Goal: Task Accomplishment & Management: Complete application form

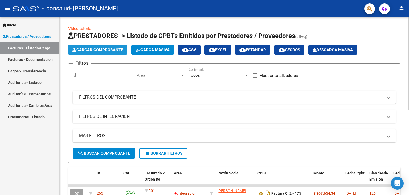
click at [94, 48] on span "Cargar Comprobante" at bounding box center [97, 49] width 51 height 5
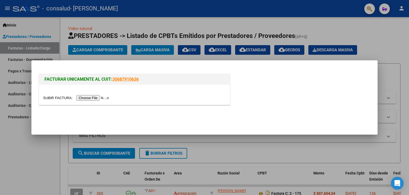
click at [97, 98] on input "file" at bounding box center [76, 98] width 67 height 6
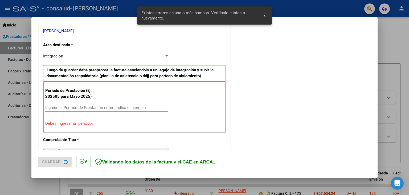
scroll to position [112, 0]
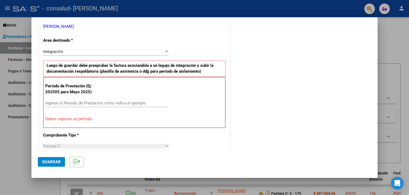
click at [102, 100] on input "Ingrese el Período de Prestación como indica el ejemplo" at bounding box center [106, 102] width 123 height 5
type input "0"
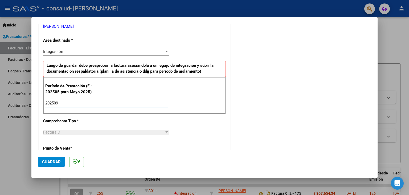
type input "202509"
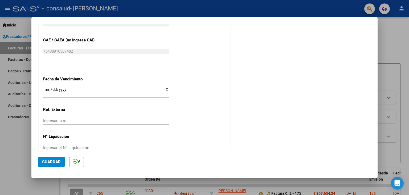
scroll to position [342, 0]
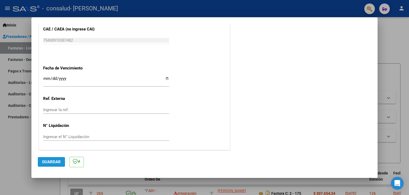
click at [59, 163] on span "Guardar" at bounding box center [51, 161] width 19 height 5
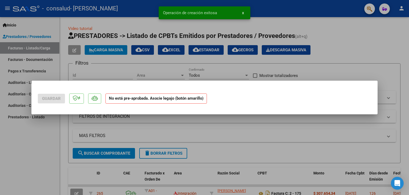
scroll to position [0, 0]
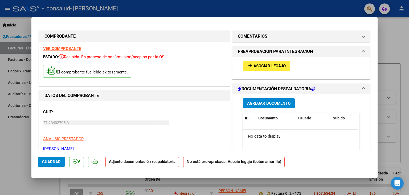
click at [268, 67] on span "Asociar Legajo" at bounding box center [270, 65] width 32 height 5
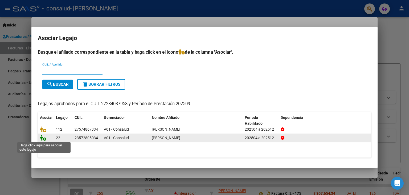
click at [44, 139] on icon at bounding box center [43, 138] width 6 height 6
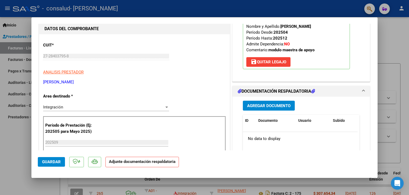
scroll to position [69, 0]
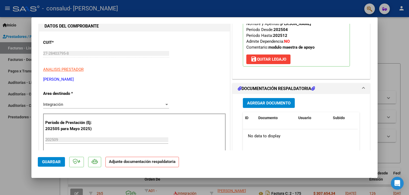
click at [259, 101] on span "Agregar Documento" at bounding box center [268, 102] width 43 height 5
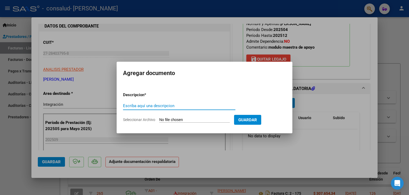
click at [179, 120] on input "Seleccionar Archivo" at bounding box center [194, 119] width 71 height 5
type input "C:\fakepath\Planilla septiembre [PERSON_NAME].pdf"
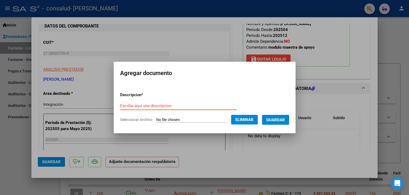
click at [226, 104] on input "Escriba aquí una descripcion" at bounding box center [178, 105] width 117 height 5
type input "P"
click at [190, 113] on div "P Escriba aquí una descripcion" at bounding box center [178, 108] width 117 height 13
click at [187, 107] on input "P" at bounding box center [178, 105] width 117 height 5
type input "Planilla septiembre"
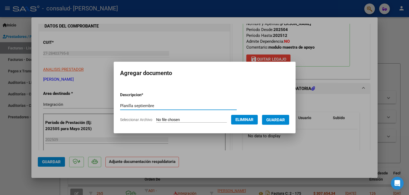
click at [280, 117] on span "Guardar" at bounding box center [276, 119] width 19 height 5
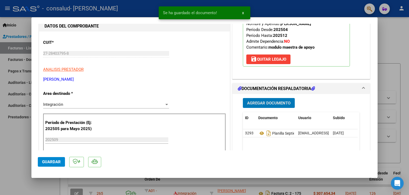
click at [51, 160] on span "Guardar" at bounding box center [51, 161] width 19 height 5
click at [384, 61] on div at bounding box center [204, 97] width 409 height 195
type input "$ 0,00"
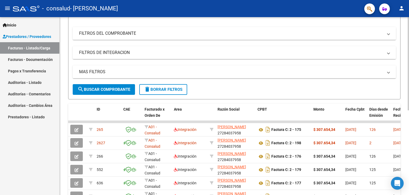
scroll to position [65, 0]
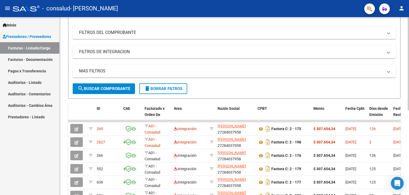
click at [407, 125] on div "Video tutorial PRESTADORES -> Listado de CPBTs Emitidos por Prestadores / Prove…" at bounding box center [235, 120] width 351 height 335
click at [102, 86] on span "search Buscar Comprobante" at bounding box center [104, 88] width 53 height 5
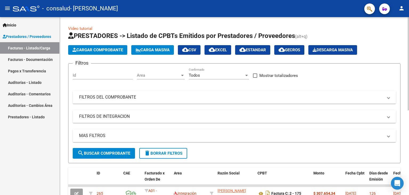
click at [409, 15] on div "menu - consalud - [PERSON_NAME] person Inicio Instructivos Contacto OS Prestado…" at bounding box center [204, 97] width 409 height 195
click at [107, 51] on span "Cargar Comprobante" at bounding box center [97, 49] width 51 height 5
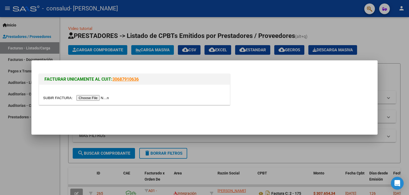
click at [86, 97] on input "file" at bounding box center [76, 98] width 67 height 6
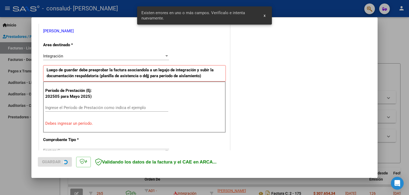
scroll to position [112, 0]
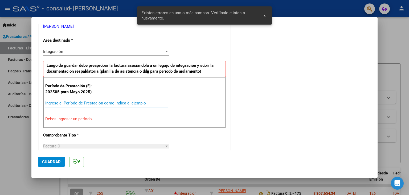
click at [79, 102] on input "Ingrese el Período de Prestación como indica el ejemplo" at bounding box center [106, 102] width 123 height 5
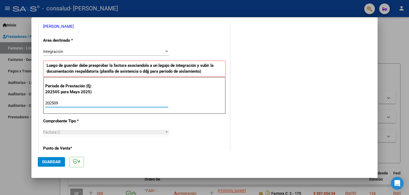
type input "202509"
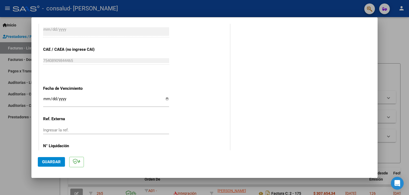
scroll to position [342, 0]
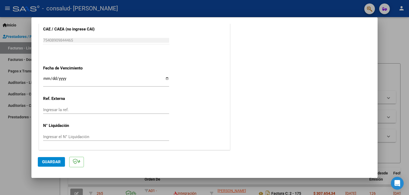
click at [51, 161] on span "Guardar" at bounding box center [51, 161] width 19 height 5
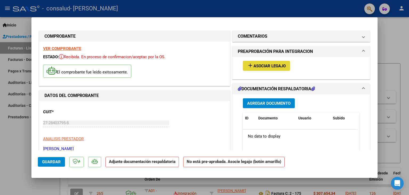
click at [263, 67] on span "Asociar Legajo" at bounding box center [270, 65] width 32 height 5
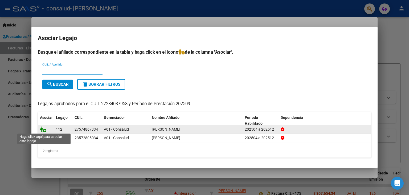
click at [43, 129] on icon at bounding box center [43, 129] width 6 height 6
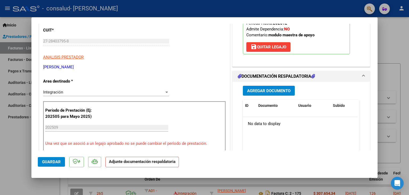
scroll to position [78, 0]
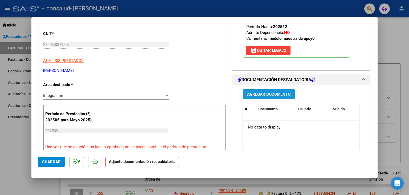
click at [267, 93] on span "Agregar Documento" at bounding box center [268, 94] width 43 height 5
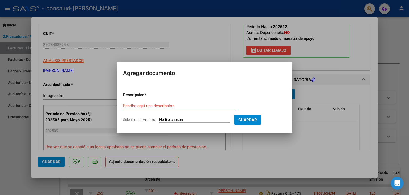
click at [185, 121] on input "Seleccionar Archivo" at bounding box center [194, 119] width 71 height 5
type input "C:\fakepath\planilla de asistecias mes de septiembre .pdf"
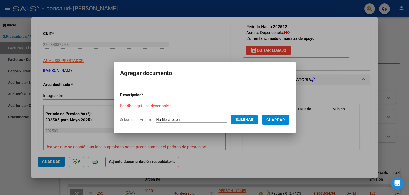
click at [168, 103] on input "Escriba aquí una descripcion" at bounding box center [178, 105] width 117 height 5
type input "Planilla mes de septiembre"
click at [273, 118] on span "Guardar" at bounding box center [276, 119] width 19 height 5
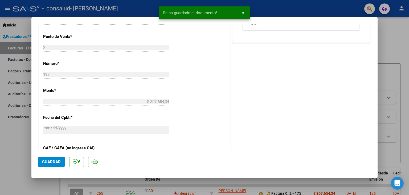
scroll to position [238, 0]
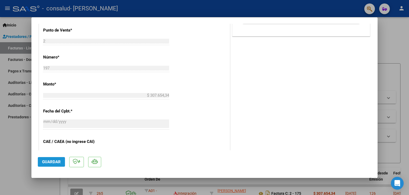
click at [58, 162] on span "Guardar" at bounding box center [51, 161] width 19 height 5
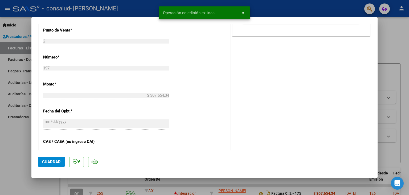
click at [394, 86] on div at bounding box center [204, 97] width 409 height 195
type input "$ 0,00"
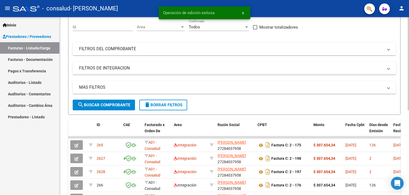
scroll to position [52, 0]
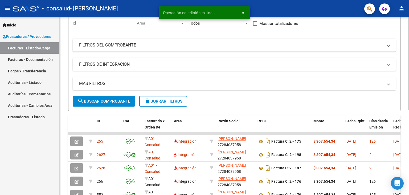
click at [409, 78] on div at bounding box center [408, 91] width 1 height 93
